Goal: Transaction & Acquisition: Subscribe to service/newsletter

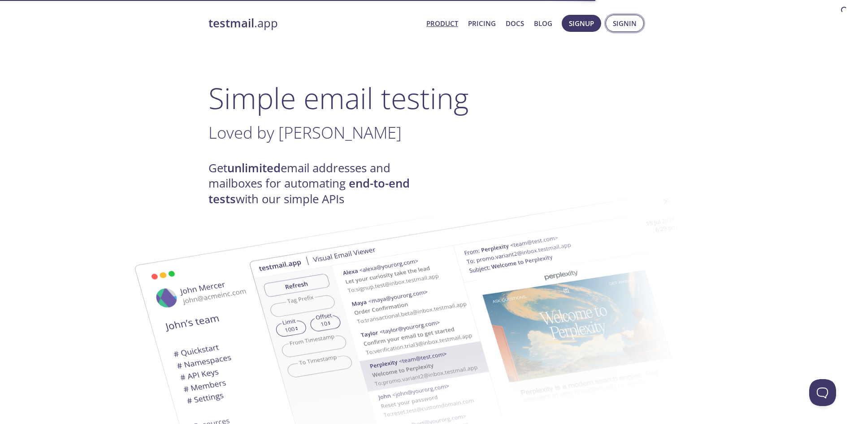
click at [620, 22] on span "Signin" at bounding box center [625, 23] width 24 height 12
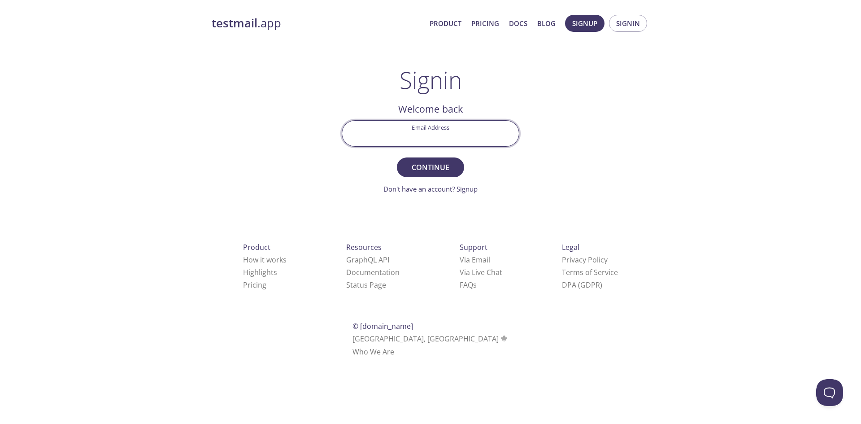
click at [477, 133] on input "Email Address" at bounding box center [430, 134] width 177 height 26
click at [498, 139] on input "Email Address" at bounding box center [430, 134] width 177 height 26
click at [448, 137] on input "[EMAIL_ADDRESS][DOMAIN_NAME]" at bounding box center [430, 134] width 177 height 26
click at [453, 141] on input "[EMAIL_ADDRESS][DOMAIN_NAME]" at bounding box center [430, 134] width 177 height 26
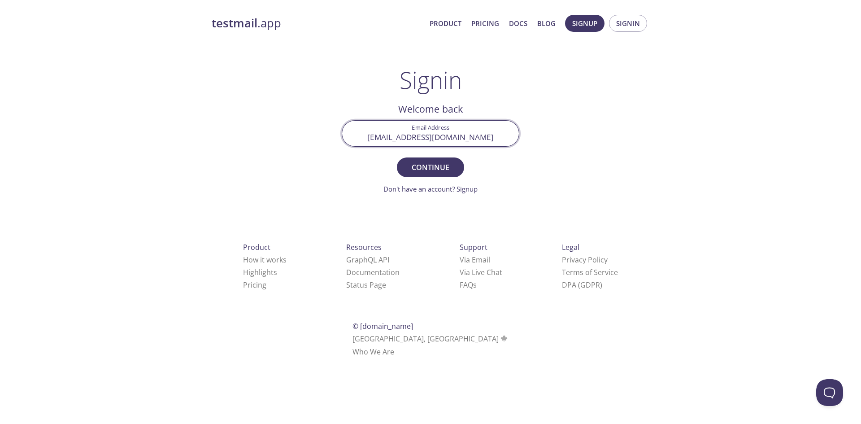
type input "[EMAIL_ADDRESS][DOMAIN_NAME]"
click at [397, 157] on button "Continue" at bounding box center [430, 167] width 67 height 20
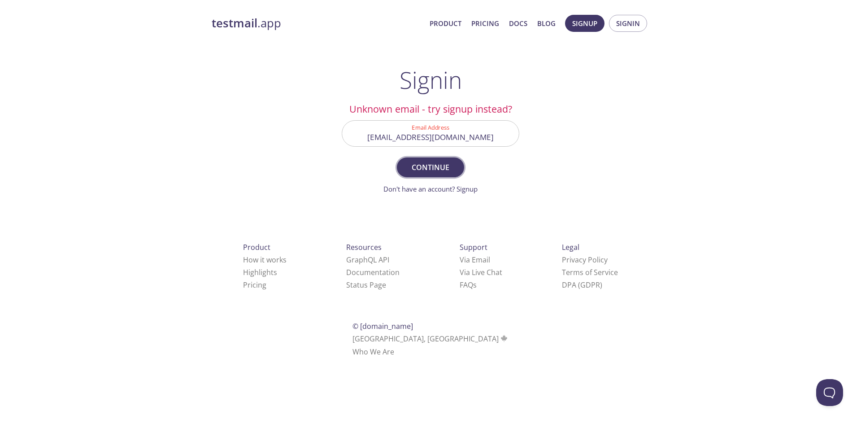
click at [448, 166] on span "Continue" at bounding box center [431, 167] width 48 height 13
click at [470, 138] on input "[EMAIL_ADDRESS][DOMAIN_NAME]" at bounding box center [430, 134] width 177 height 26
drag, startPoint x: 545, startPoint y: 82, endPoint x: 538, endPoint y: 93, distance: 12.9
click at [547, 82] on div "testmail .app Product Pricing Docs Blog Signup Signin Signin Unknown email - tr…" at bounding box center [430, 196] width 459 height 374
click at [471, 187] on link "Don't have an account? Signup" at bounding box center [430, 188] width 94 height 9
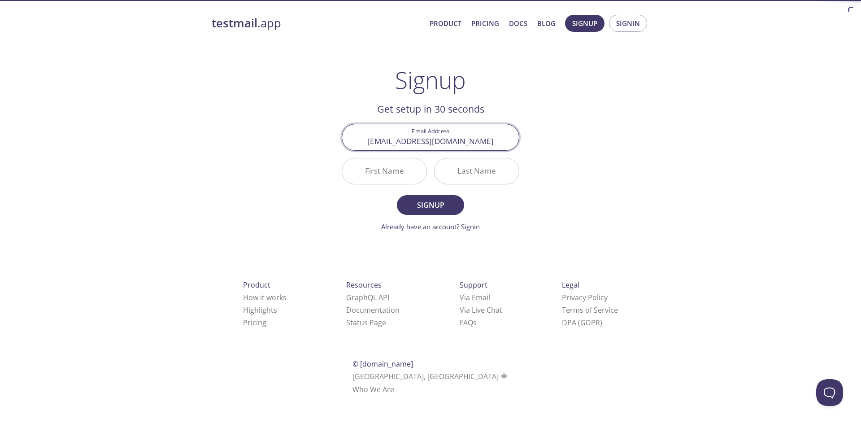
type input "[EMAIL_ADDRESS][DOMAIN_NAME]"
click at [382, 171] on input "First Name" at bounding box center [384, 171] width 84 height 26
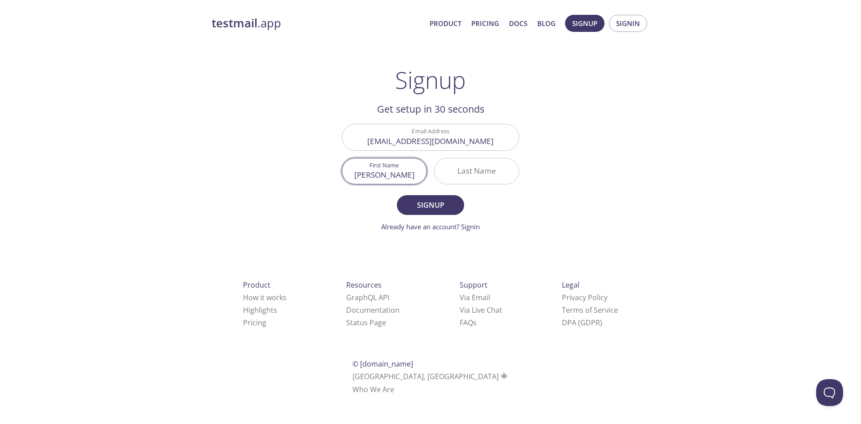
type input "[PERSON_NAME]"
click at [483, 165] on input "Last Name" at bounding box center [477, 171] width 84 height 26
type input "dias"
click at [397, 195] on button "Signup" at bounding box center [430, 205] width 67 height 20
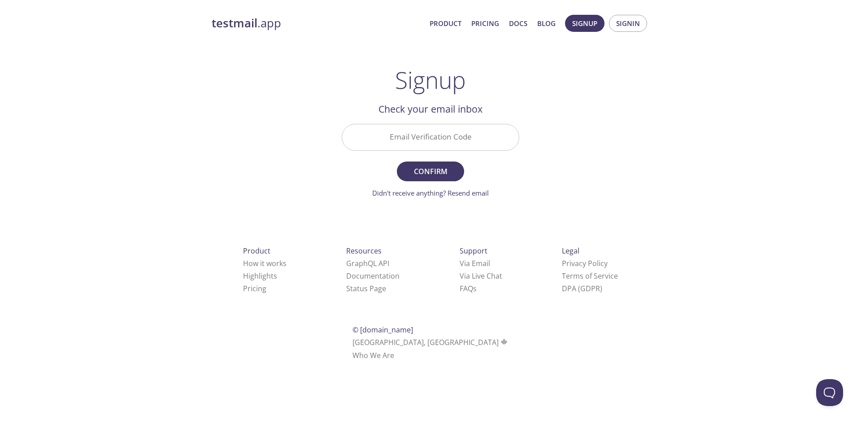
click at [726, 153] on div "testmail .app Product Pricing Docs Blog Signup Signin Signup Get setup in 30 se…" at bounding box center [430, 198] width 861 height 378
click at [397, 140] on input "Email Verification Code" at bounding box center [430, 137] width 177 height 26
paste input "FDUN8LE"
type input "FDUN8LE"
click at [445, 169] on span "Confirm" at bounding box center [431, 171] width 48 height 13
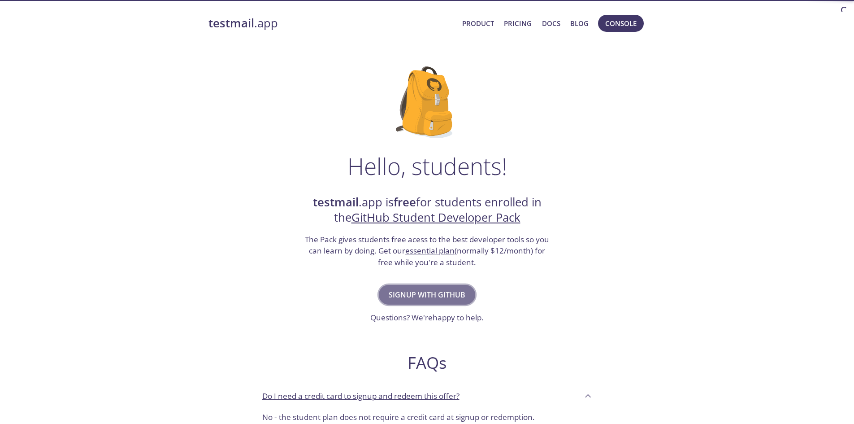
click at [446, 299] on span "Signup with GitHub" at bounding box center [427, 294] width 77 height 13
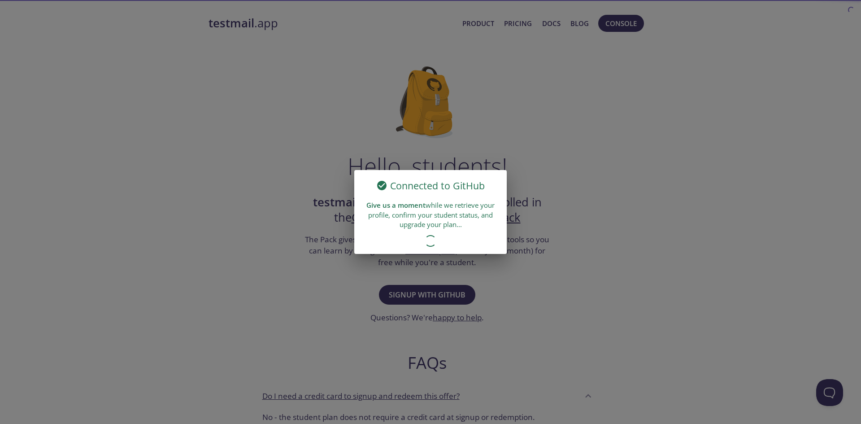
drag, startPoint x: 383, startPoint y: 204, endPoint x: 485, endPoint y: 228, distance: 104.6
click at [492, 228] on div "Give us a moment while we retrieve your profile, confirm your student status, a…" at bounding box center [430, 215] width 152 height 36
click at [473, 228] on div "Give us a moment while we retrieve your profile, confirm your student status, a…" at bounding box center [430, 215] width 152 height 36
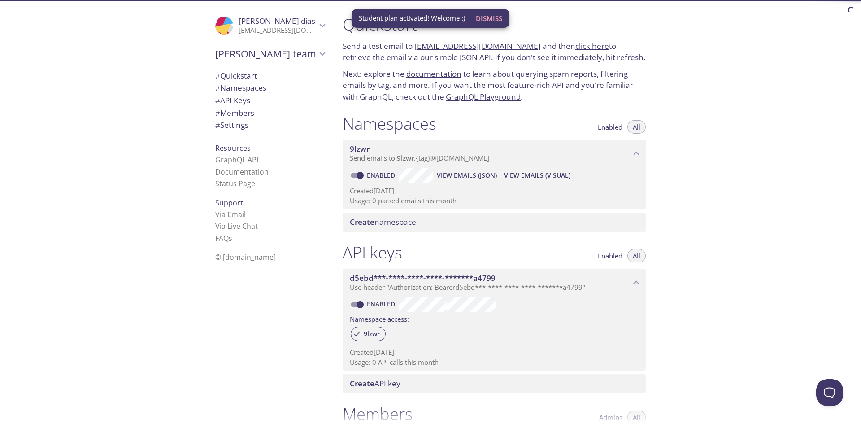
click at [486, 17] on span "Dismiss" at bounding box center [489, 19] width 26 height 12
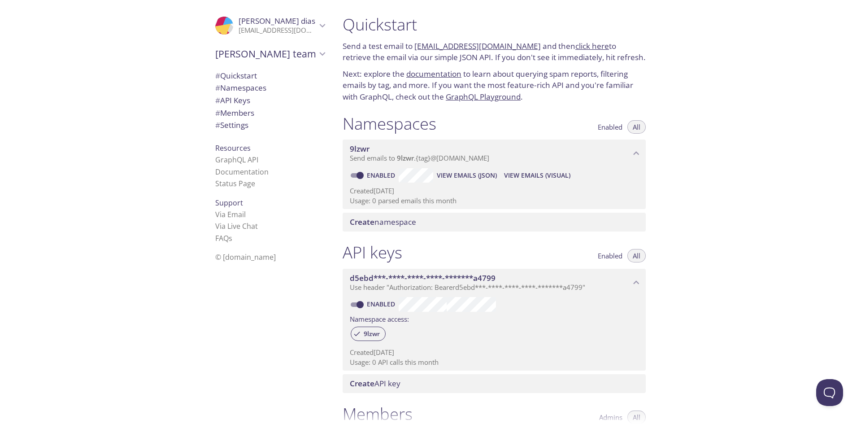
click at [247, 98] on span "# API Keys" at bounding box center [269, 101] width 109 height 12
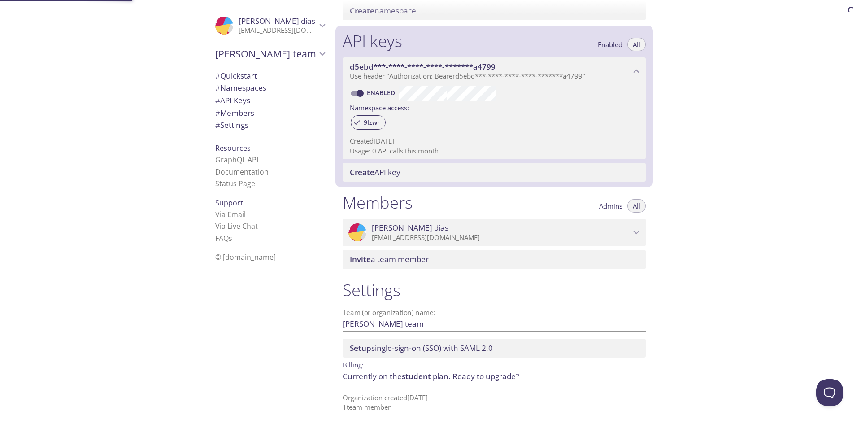
scroll to position [214, 0]
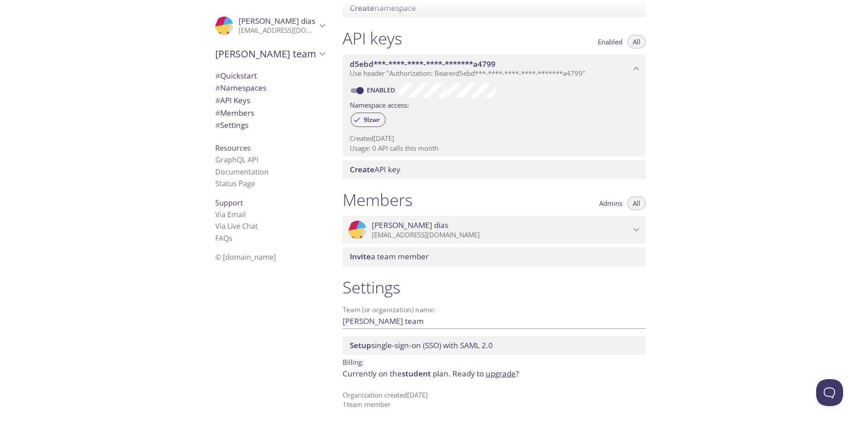
click at [252, 28] on p "[EMAIL_ADDRESS][DOMAIN_NAME]" at bounding box center [278, 30] width 78 height 9
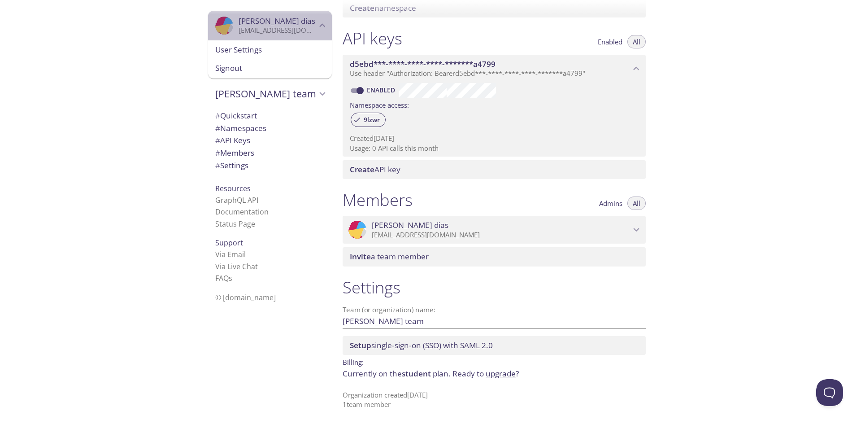
click at [252, 28] on p "[EMAIL_ADDRESS][DOMAIN_NAME]" at bounding box center [278, 30] width 78 height 9
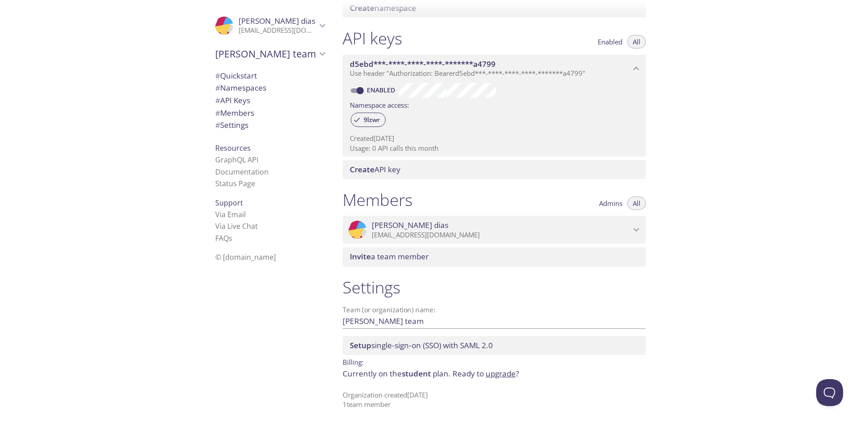
click at [248, 79] on span "# Quickstart" at bounding box center [236, 75] width 42 height 10
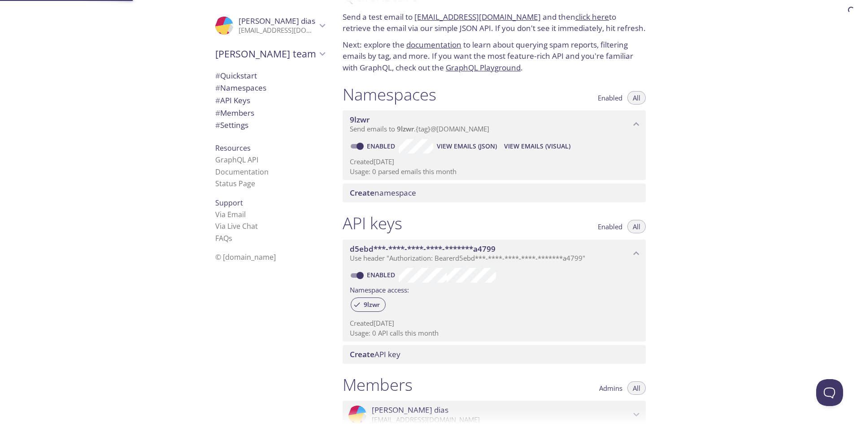
scroll to position [14, 0]
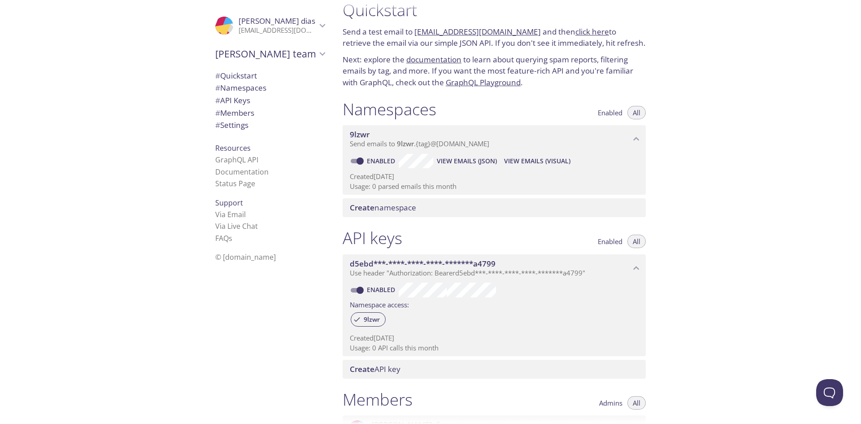
click at [478, 145] on span "Send emails to 9lzwr . {tag} @inbox.testmail.app" at bounding box center [419, 143] width 139 height 9
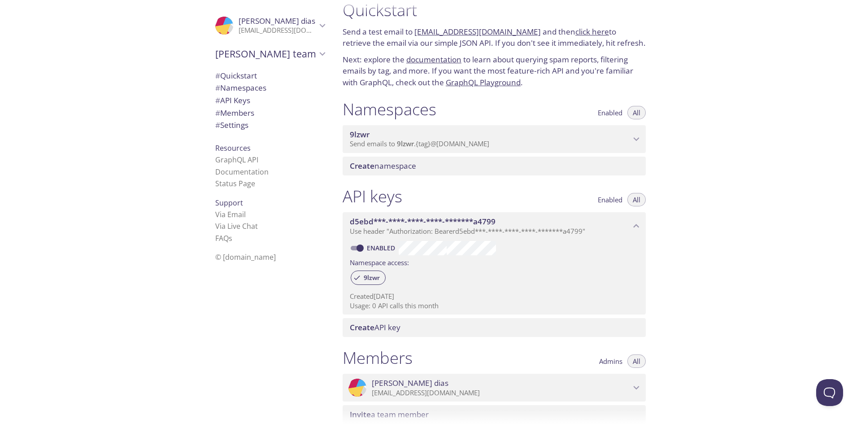
click at [501, 146] on p "Send emails to 9lzwr . {tag} @inbox.testmail.app" at bounding box center [490, 143] width 281 height 9
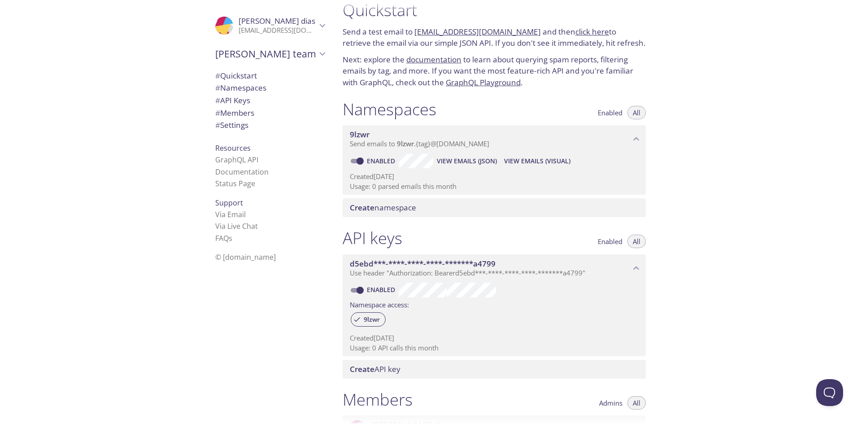
click at [532, 161] on span "View Emails (Visual)" at bounding box center [537, 161] width 66 height 11
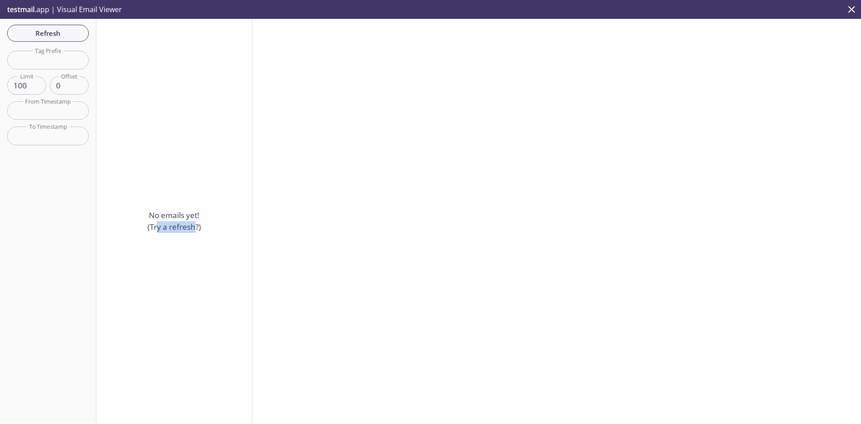
drag, startPoint x: 163, startPoint y: 221, endPoint x: 209, endPoint y: 244, distance: 51.5
click at [196, 237] on div "No emails yet! (Try a refresh?)" at bounding box center [174, 221] width 156 height 404
click at [209, 244] on div "No emails yet! (Try a refresh?)" at bounding box center [174, 221] width 156 height 404
